Goal: Task Accomplishment & Management: Manage account settings

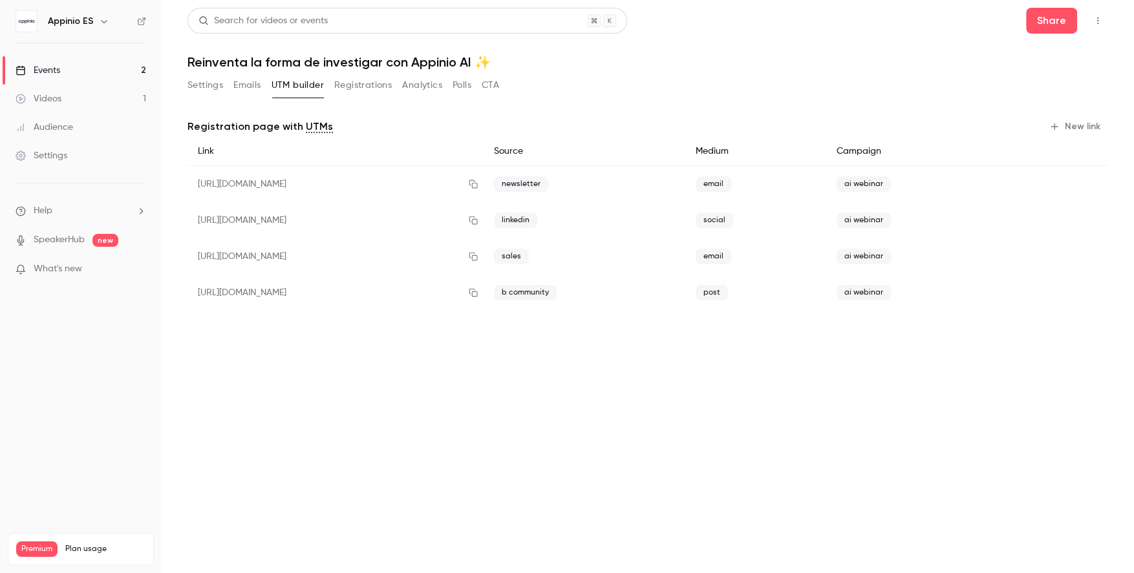
click at [425, 58] on h1 "Reinventa la forma de investigar con Appinio AI ✨" at bounding box center [647, 62] width 920 height 16
copy div "Reinventa la forma de investigar con Appinio AI ✨ Settings Emails UTM builder R…"
click at [77, 63] on link "Events 2" at bounding box center [81, 70] width 162 height 28
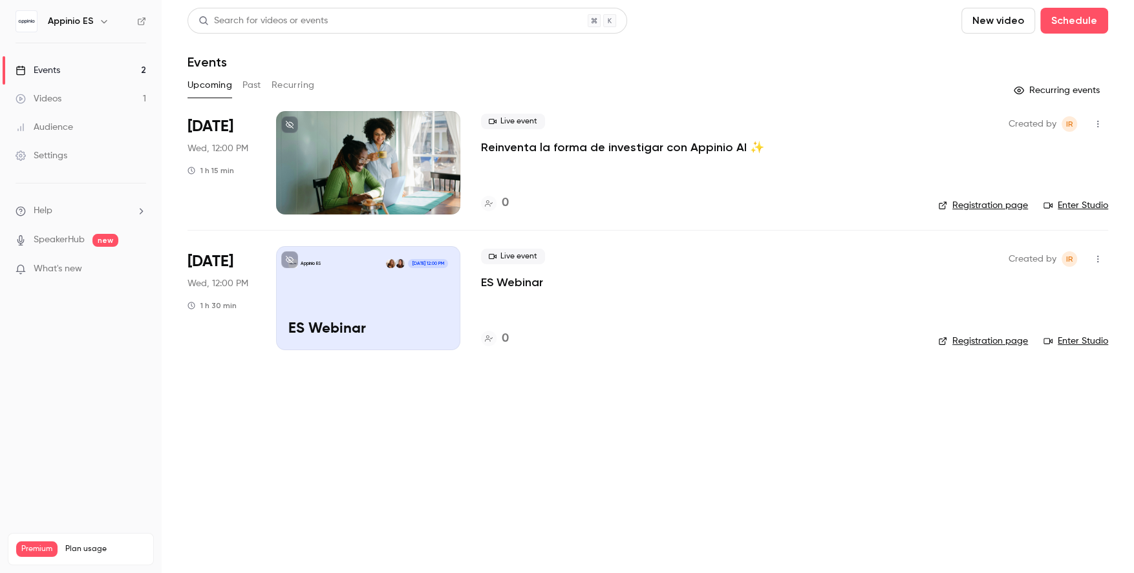
click at [1102, 257] on icon "button" at bounding box center [1097, 259] width 10 height 9
click at [1003, 426] on div "Delete" at bounding box center [1048, 426] width 98 height 13
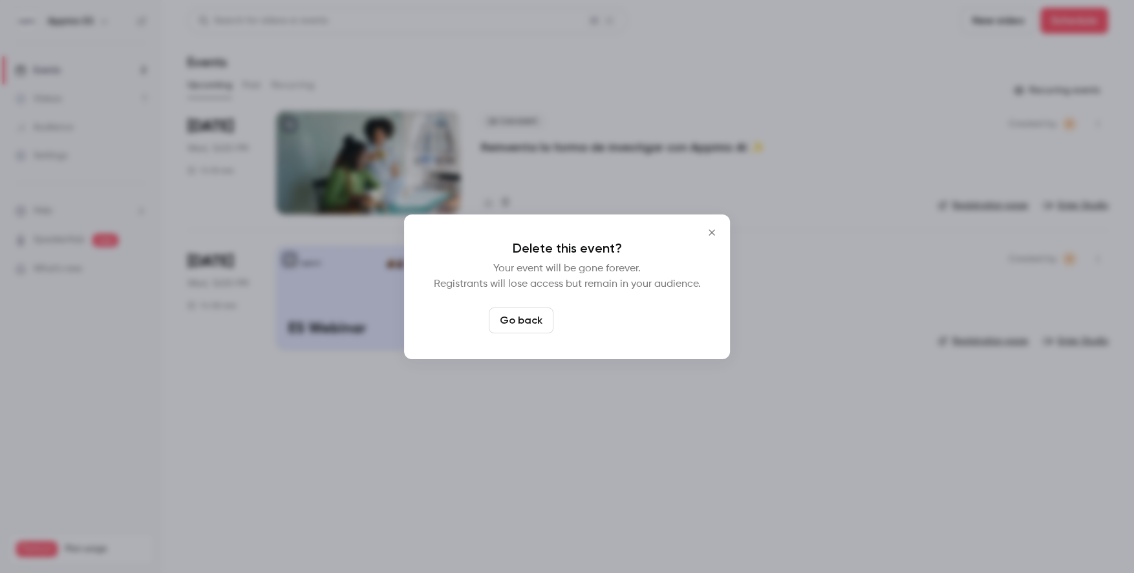
click at [591, 319] on button "Delete event" at bounding box center [601, 321] width 87 height 26
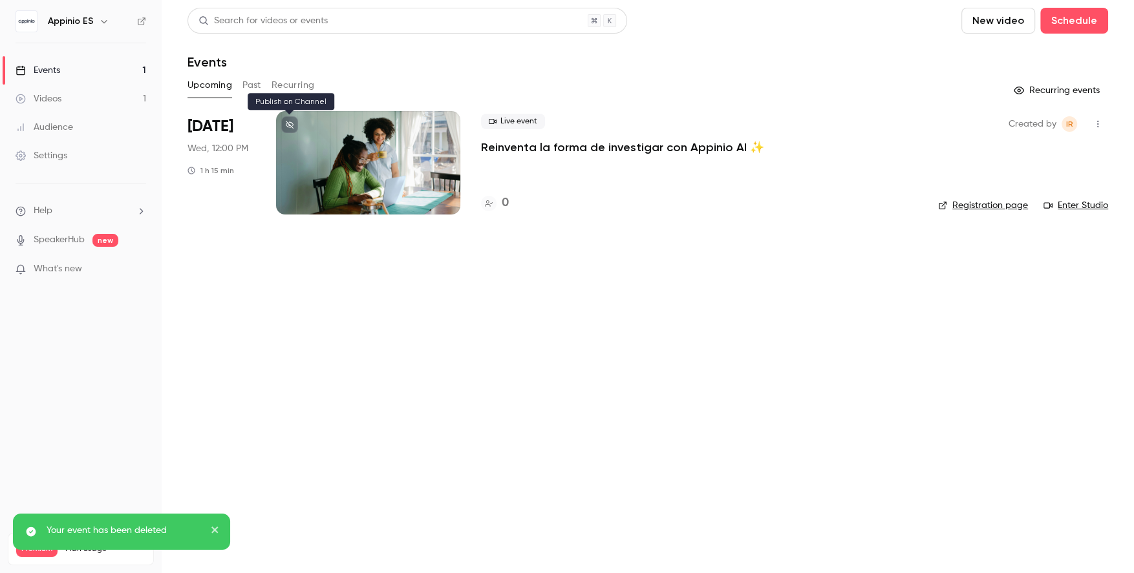
click at [287, 122] on icon at bounding box center [290, 125] width 8 height 8
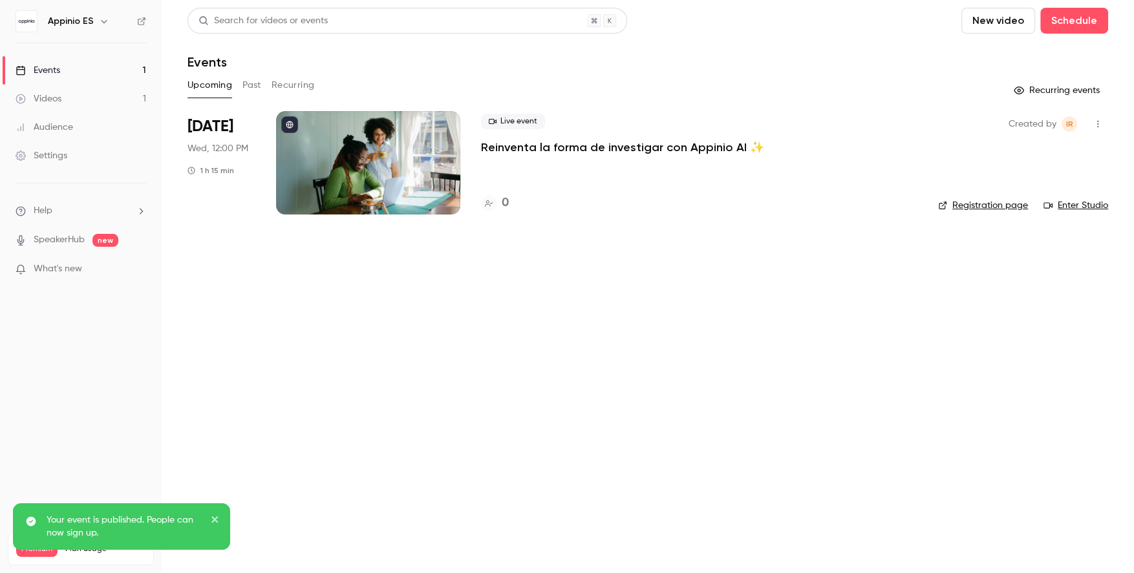
click at [86, 23] on h6 "Appinio ES" at bounding box center [71, 21] width 46 height 13
click at [151, 14] on nav "Appinio ES Events 1 Videos 1 Audience Settings Help SpeakerHub new What's new P…" at bounding box center [81, 286] width 162 height 573
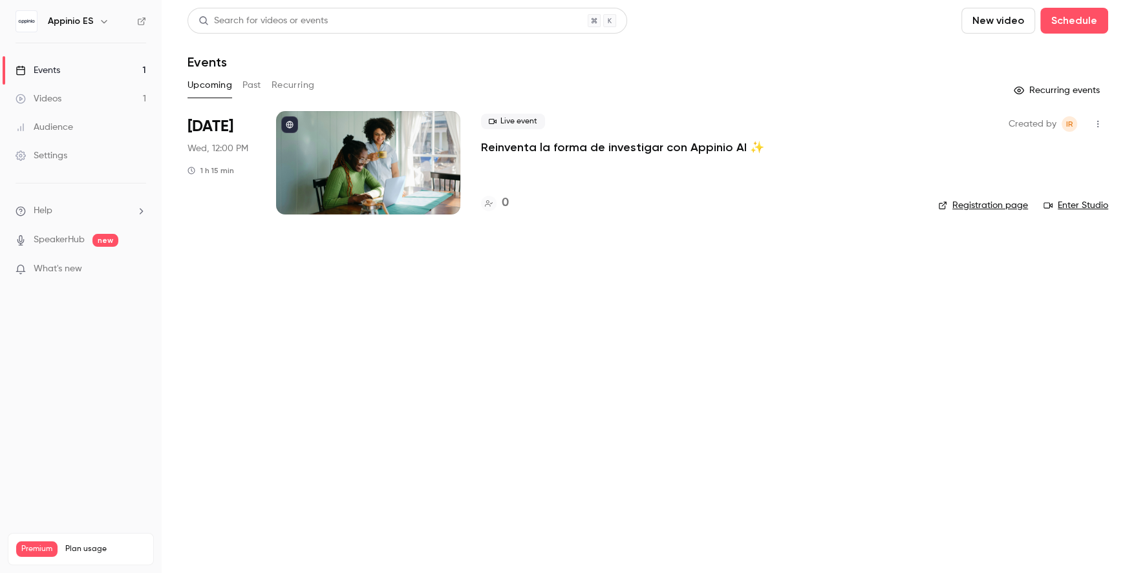
click at [135, 19] on div "Appinio ES" at bounding box center [81, 21] width 131 height 22
click at [140, 21] on icon at bounding box center [141, 21] width 9 height 9
click at [129, 66] on link "Events 1" at bounding box center [81, 70] width 162 height 28
click at [560, 149] on p "Reinventa la forma de investigar con Appinio AI ✨" at bounding box center [622, 148] width 283 height 16
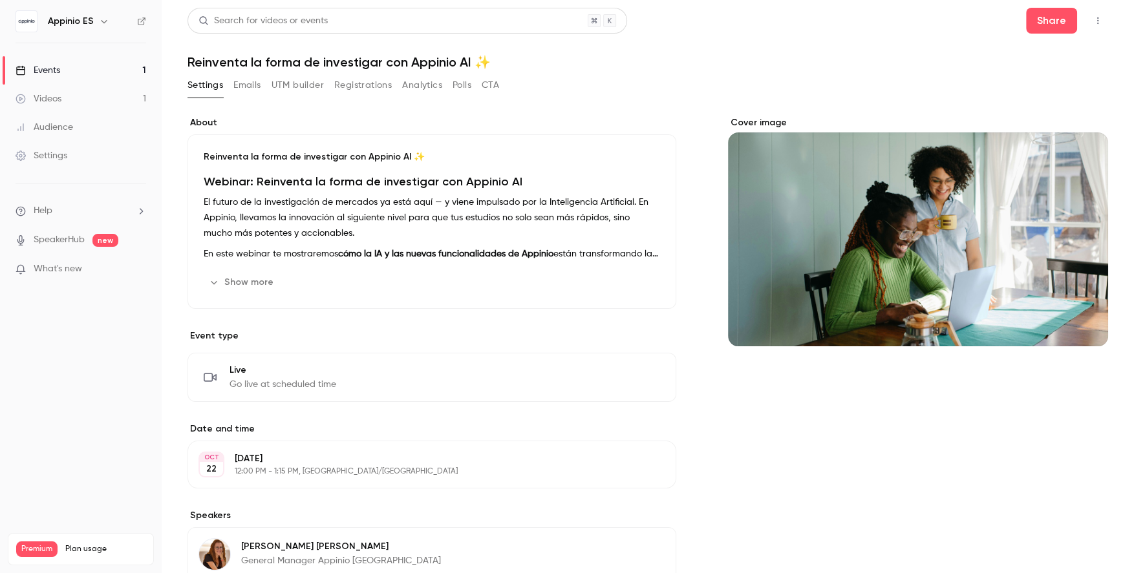
scroll to position [33, 0]
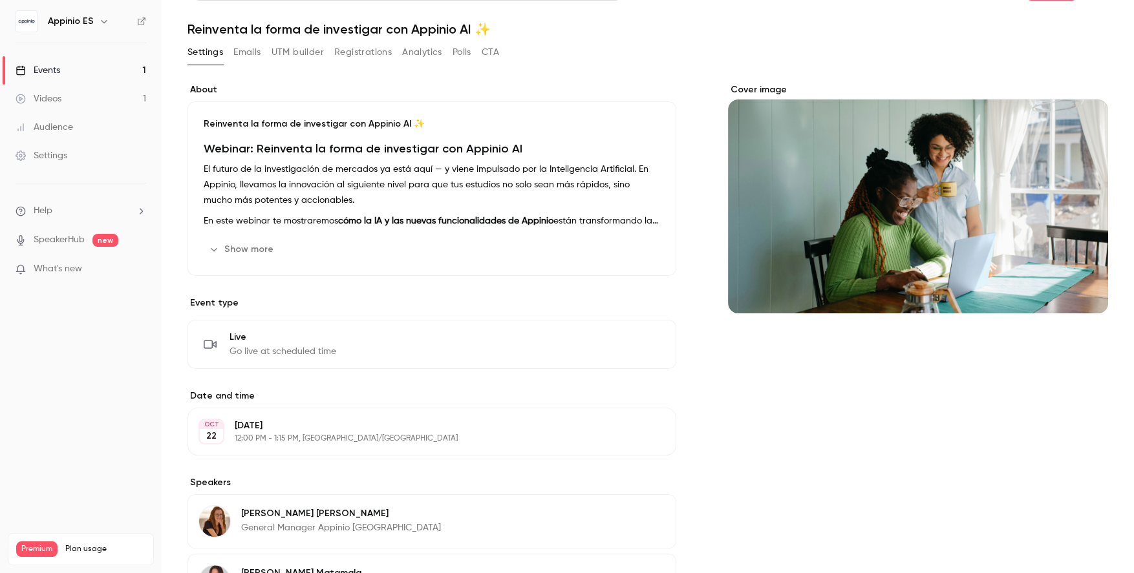
click at [368, 54] on button "Registrations" at bounding box center [363, 52] width 58 height 21
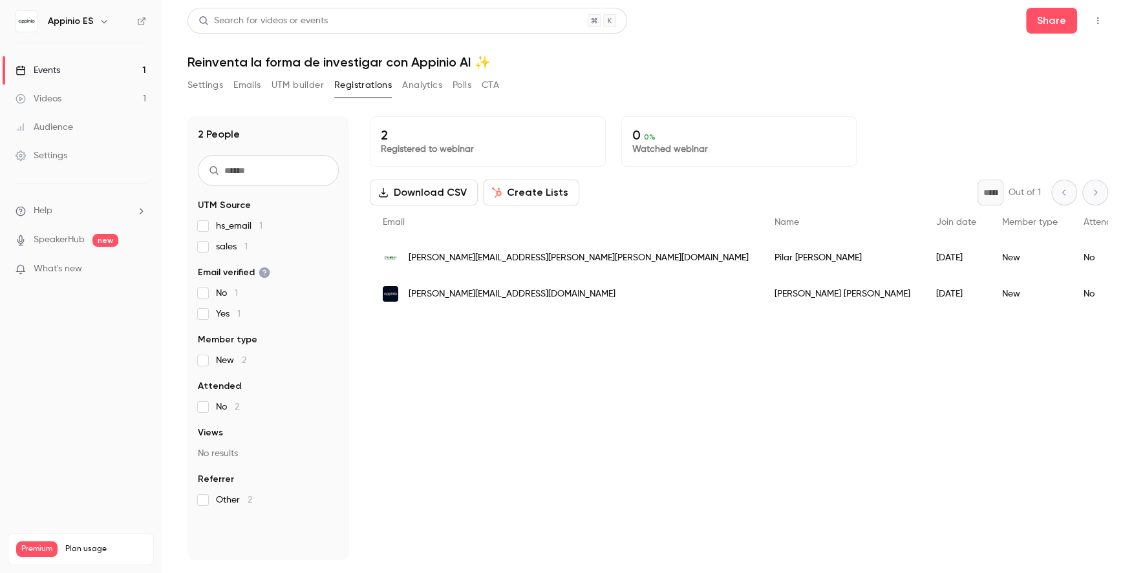
click at [114, 68] on link "Events 1" at bounding box center [81, 70] width 162 height 28
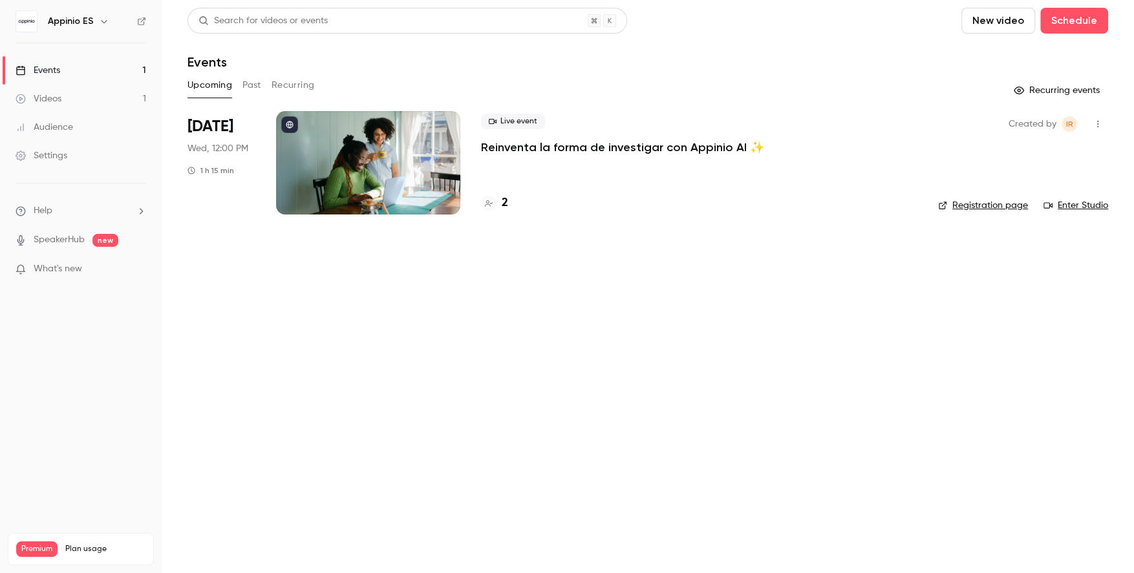
click at [388, 156] on div at bounding box center [368, 162] width 184 height 103
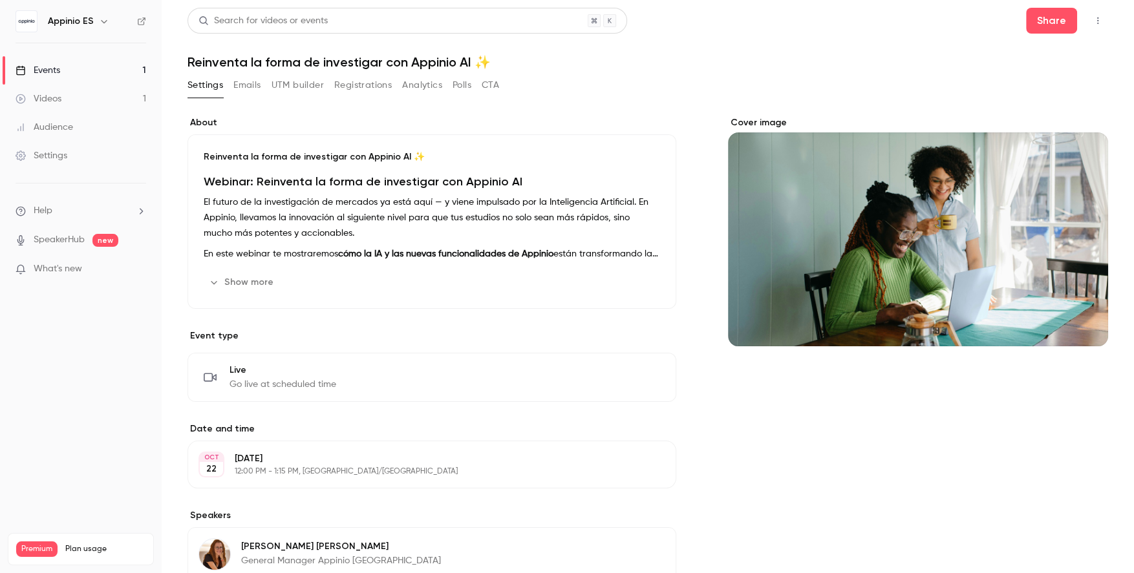
click at [356, 80] on button "Registrations" at bounding box center [363, 85] width 58 height 21
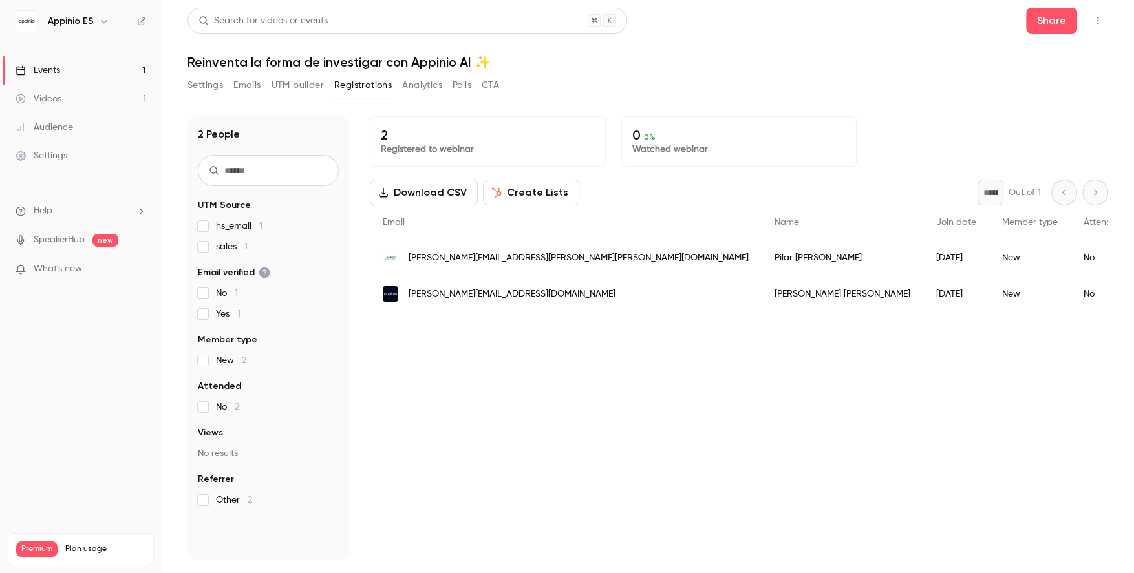
click at [206, 83] on button "Settings" at bounding box center [205, 85] width 36 height 21
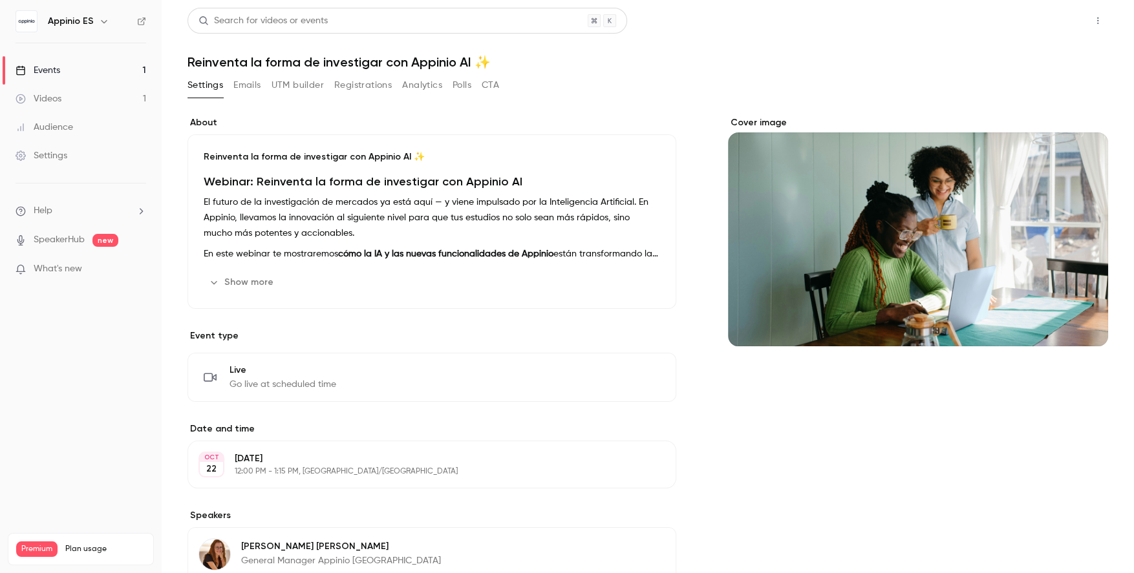
click at [1054, 22] on button "Share" at bounding box center [1051, 21] width 51 height 26
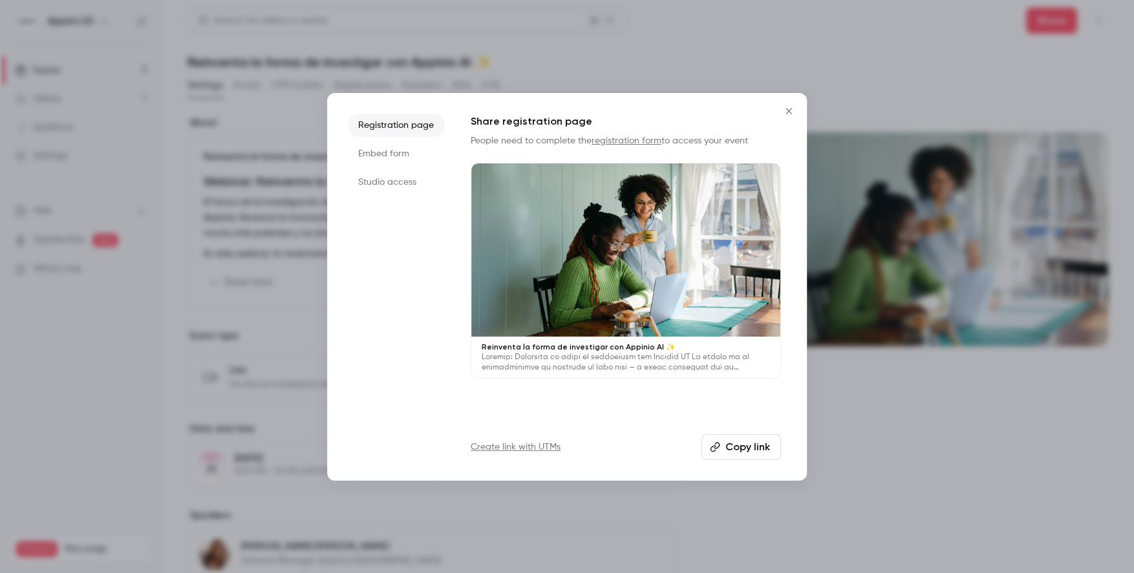
click at [674, 330] on div at bounding box center [625, 251] width 309 height 174
